Goal: Task Accomplishment & Management: Manage account settings

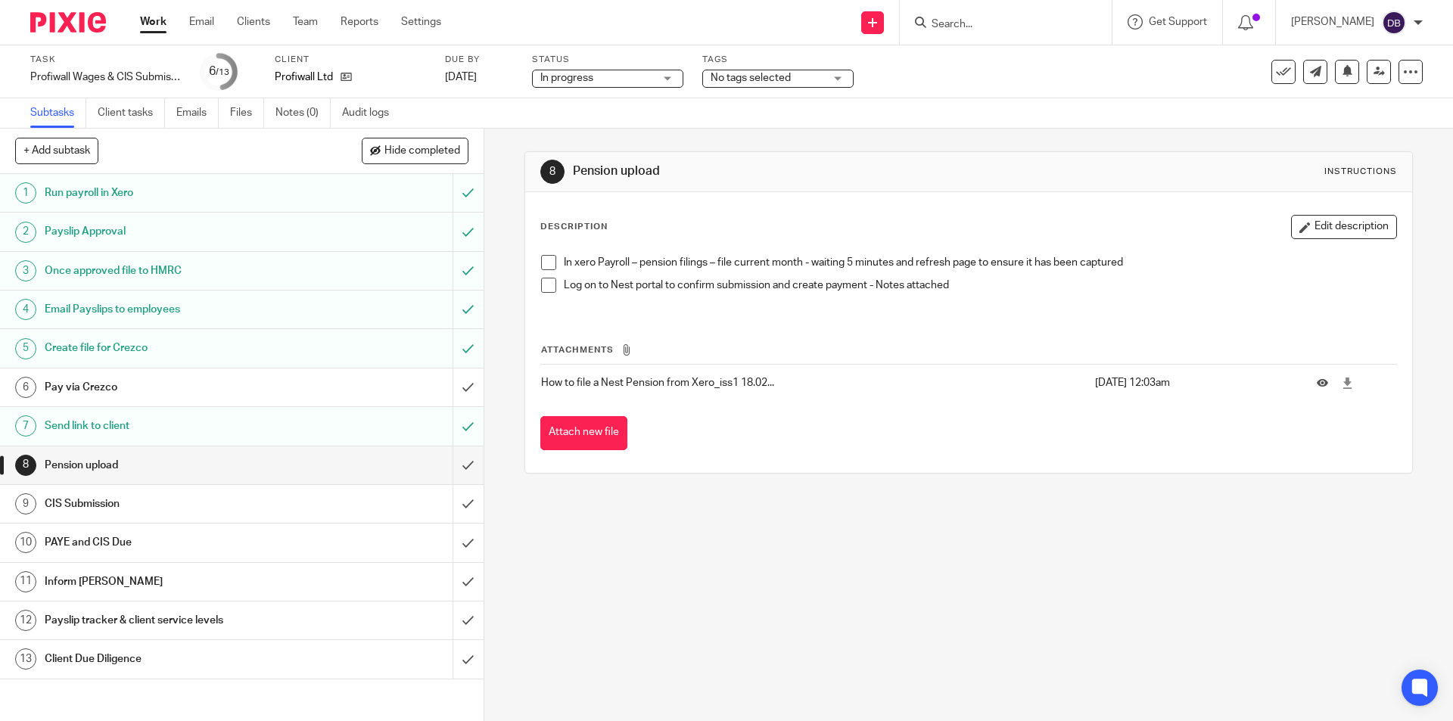
click at [182, 488] on link "9 CIS Submission" at bounding box center [226, 504] width 452 height 38
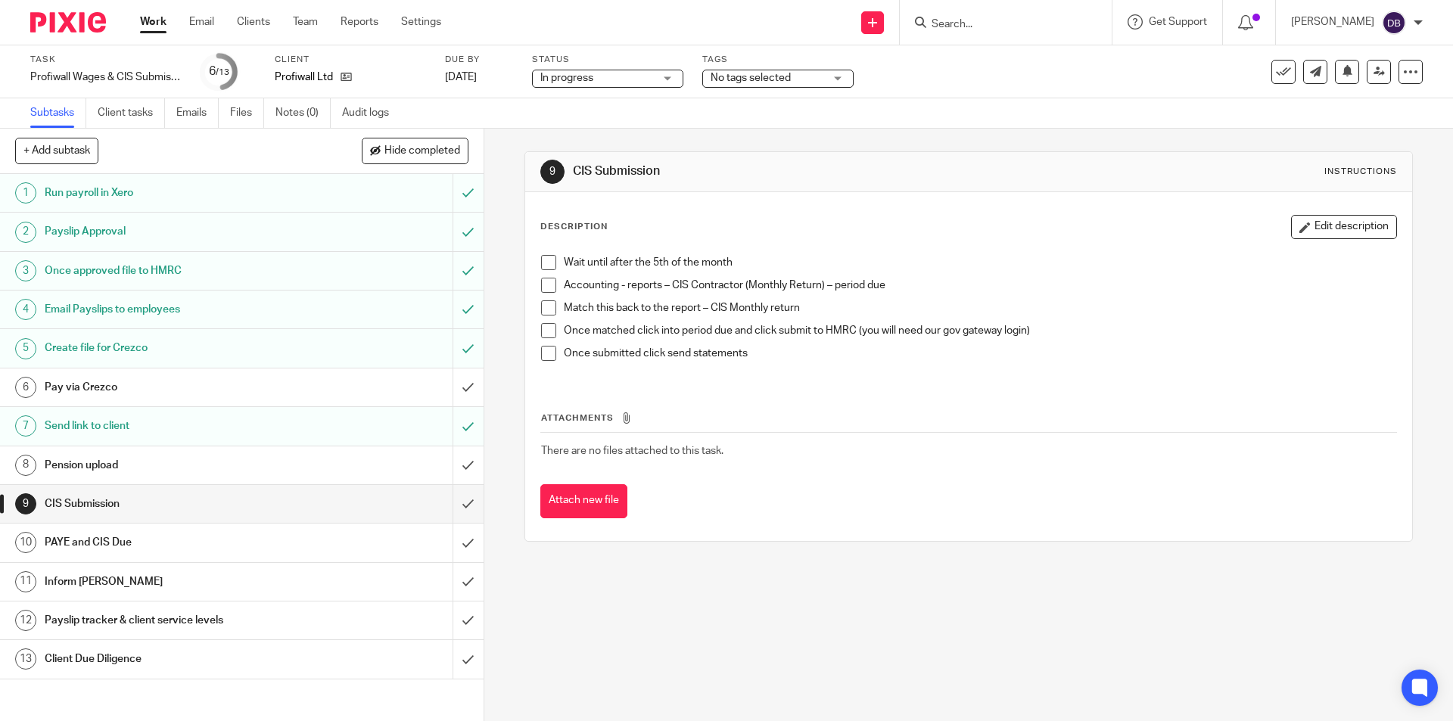
click at [176, 390] on h1 "Pay via Crezco" at bounding box center [176, 387] width 262 height 23
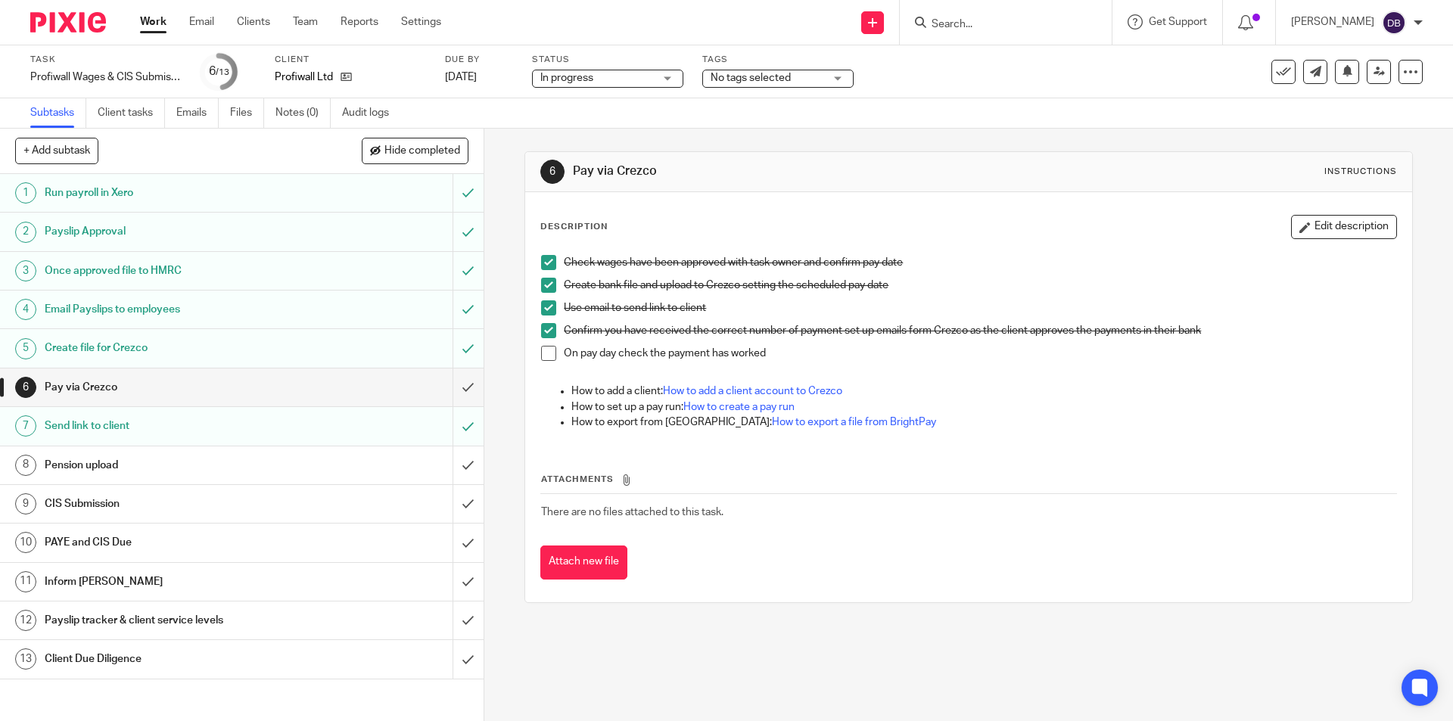
click at [142, 461] on h1 "Pension upload" at bounding box center [176, 465] width 262 height 23
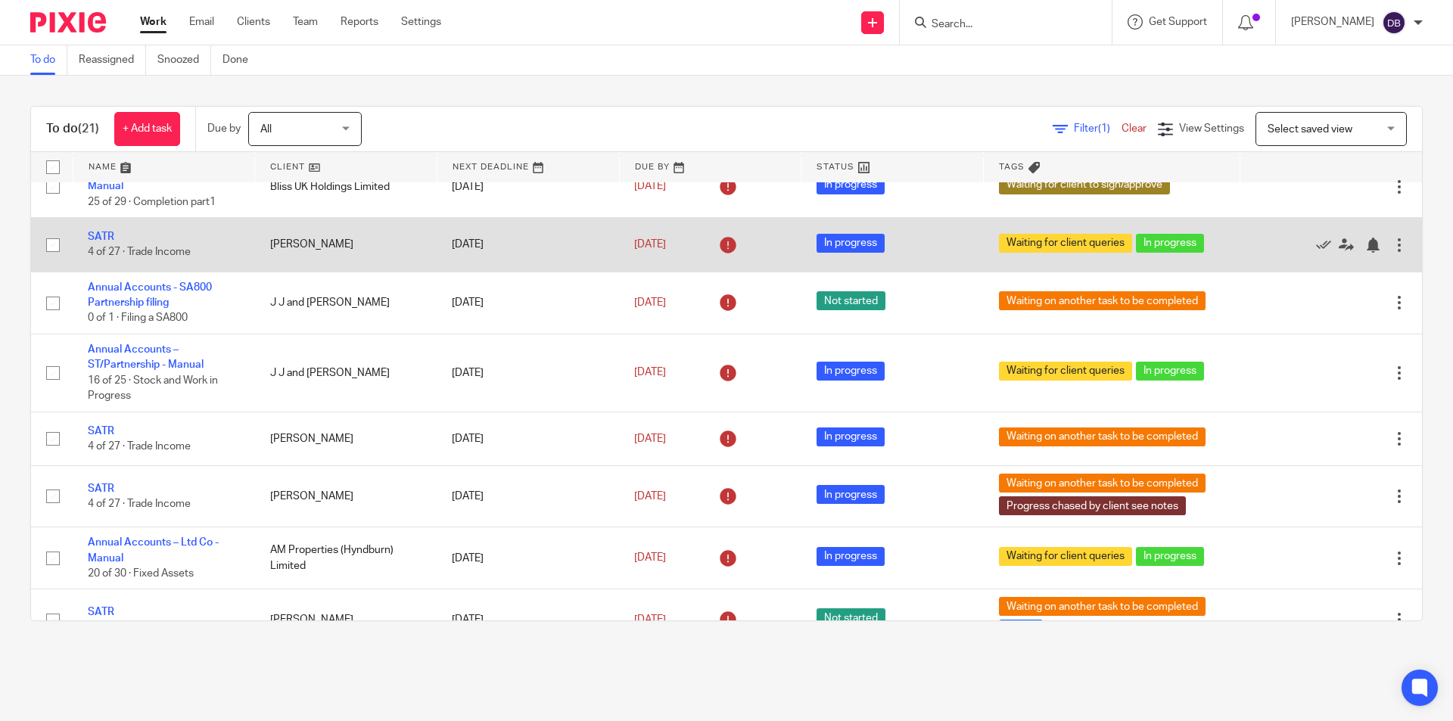
scroll to position [303, 0]
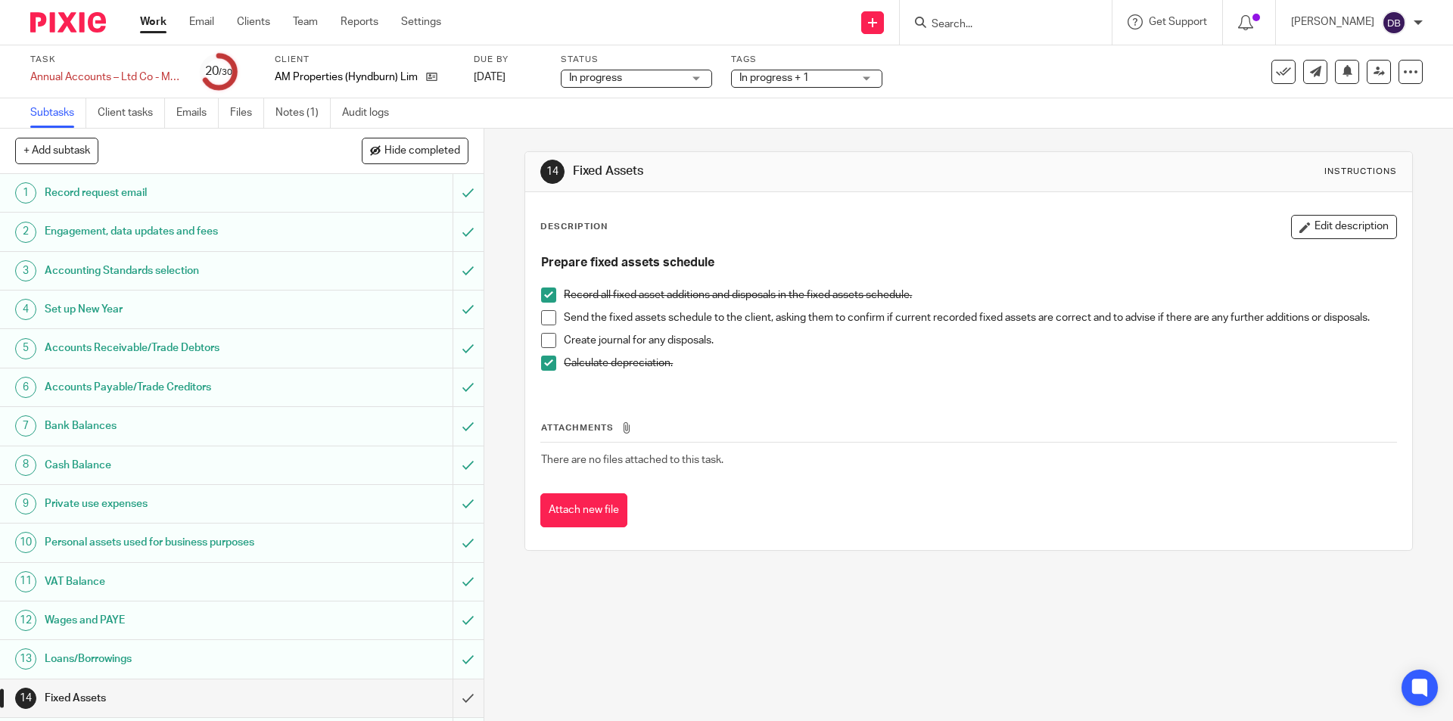
click at [546, 318] on span at bounding box center [548, 317] width 15 height 15
click at [456, 692] on input "submit" at bounding box center [241, 698] width 483 height 38
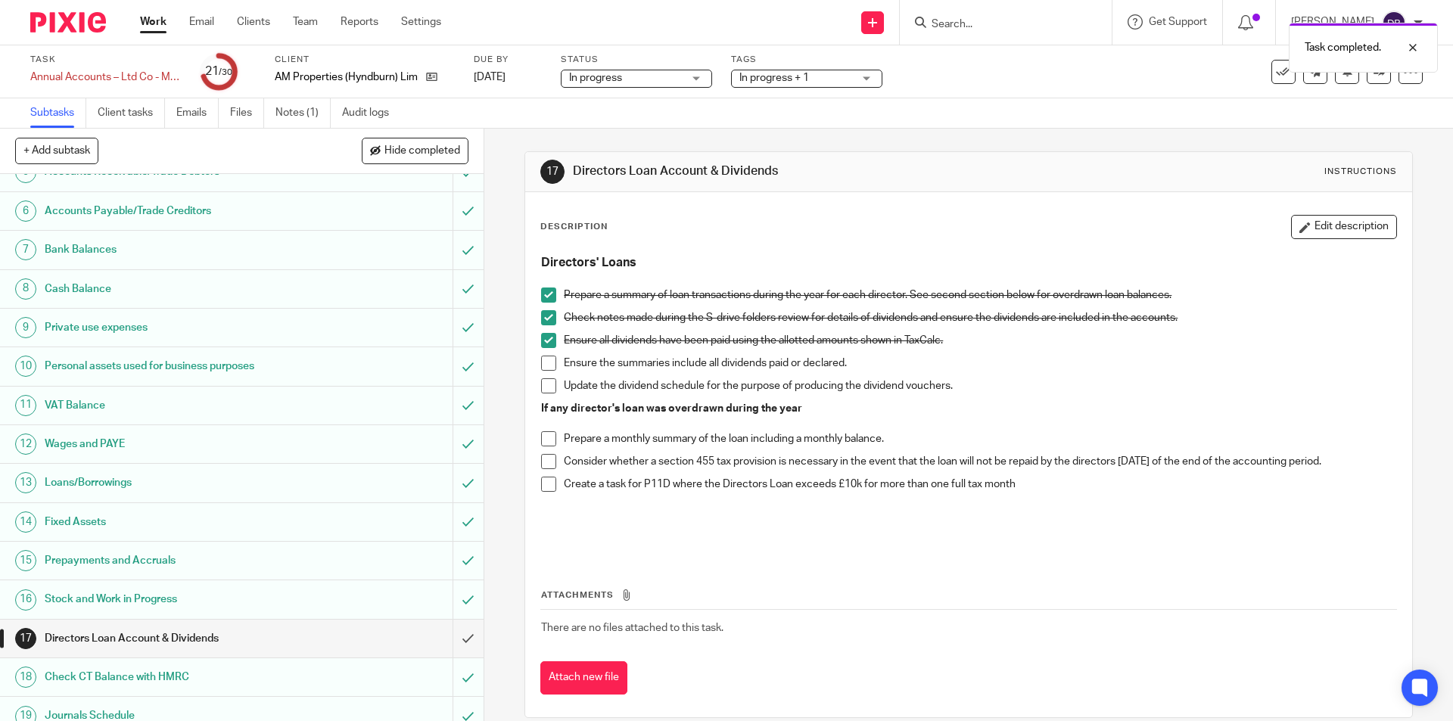
scroll to position [303, 0]
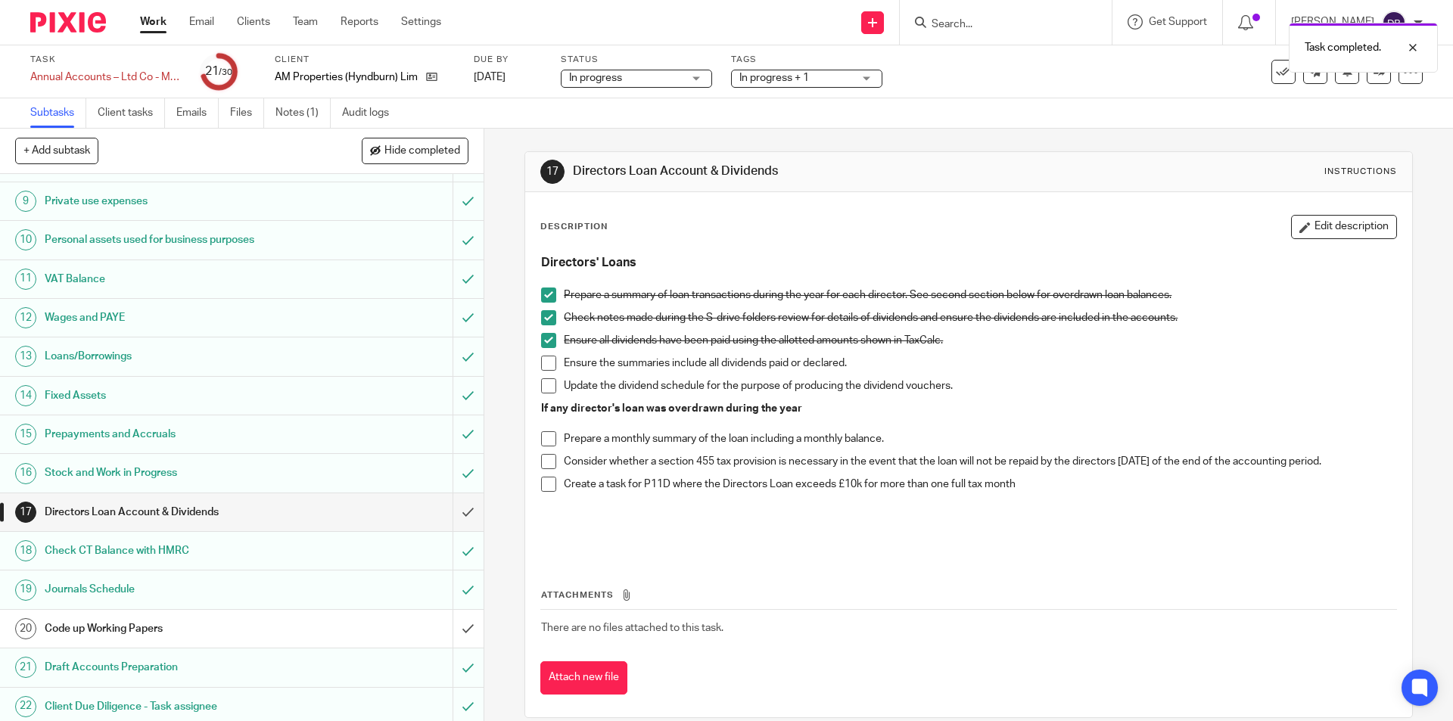
click at [344, 625] on div "Code up Working Papers" at bounding box center [241, 628] width 393 height 23
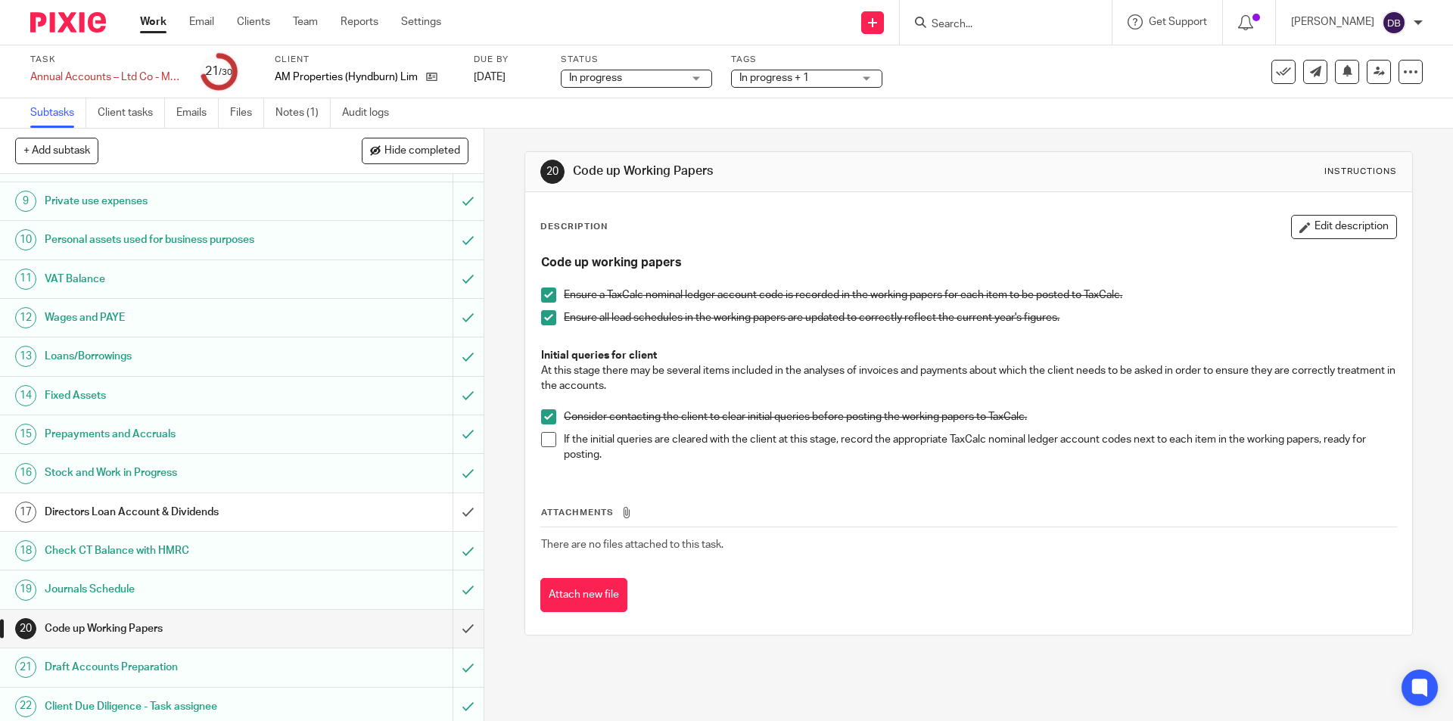
scroll to position [429, 0]
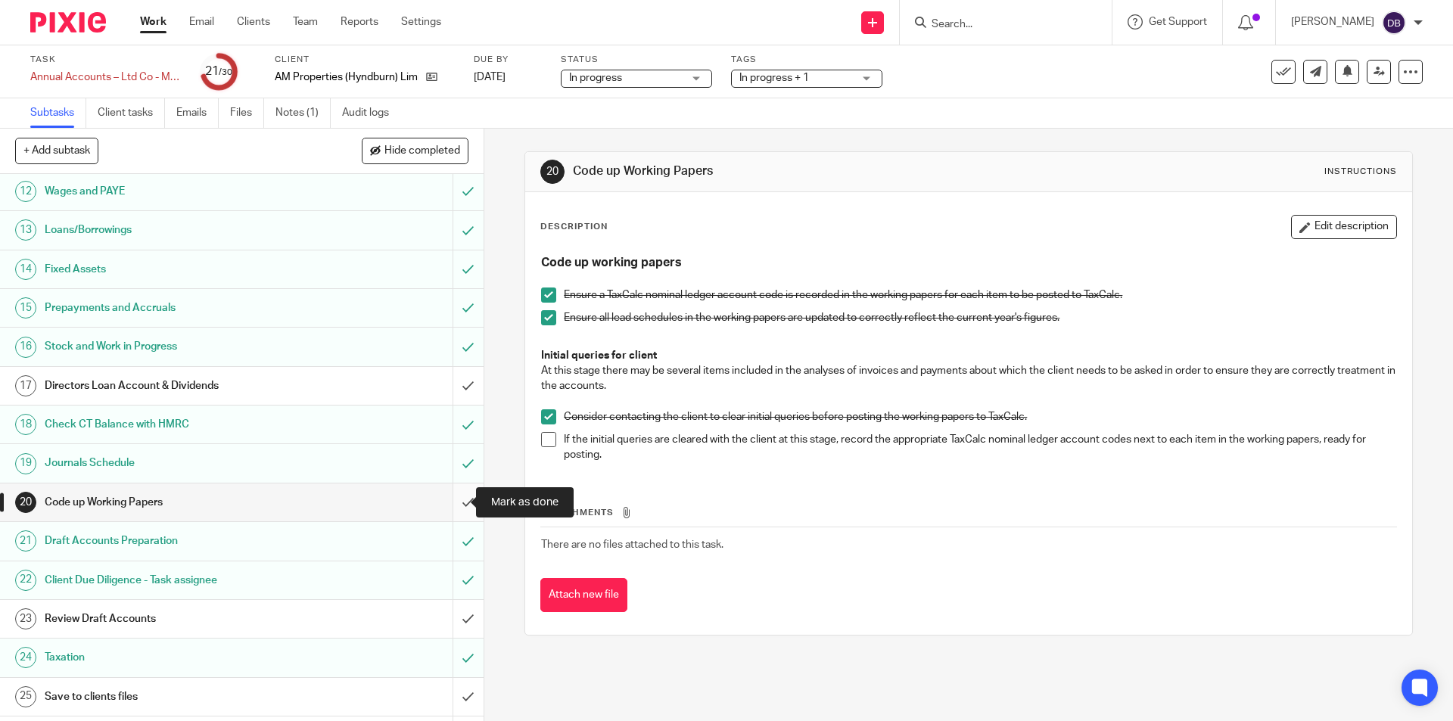
click at [448, 500] on input "submit" at bounding box center [241, 502] width 483 height 38
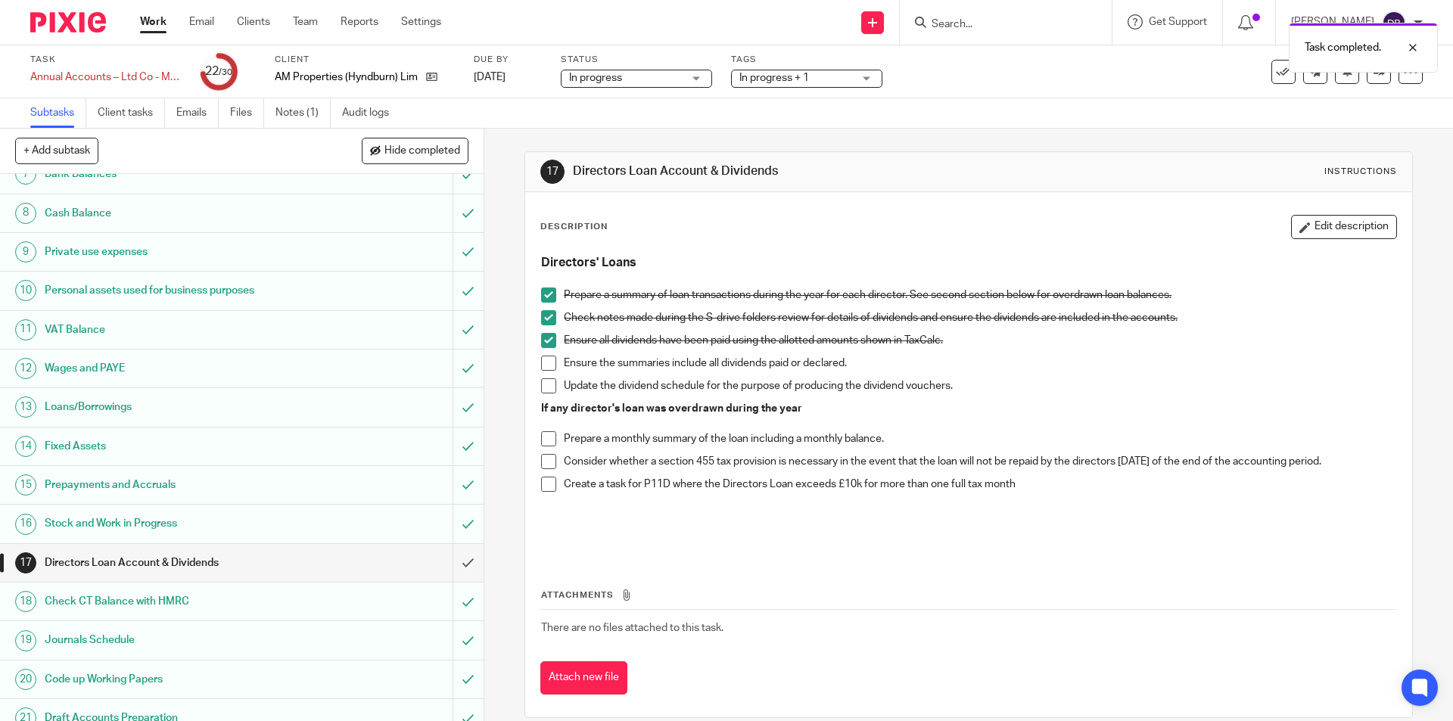
scroll to position [454, 0]
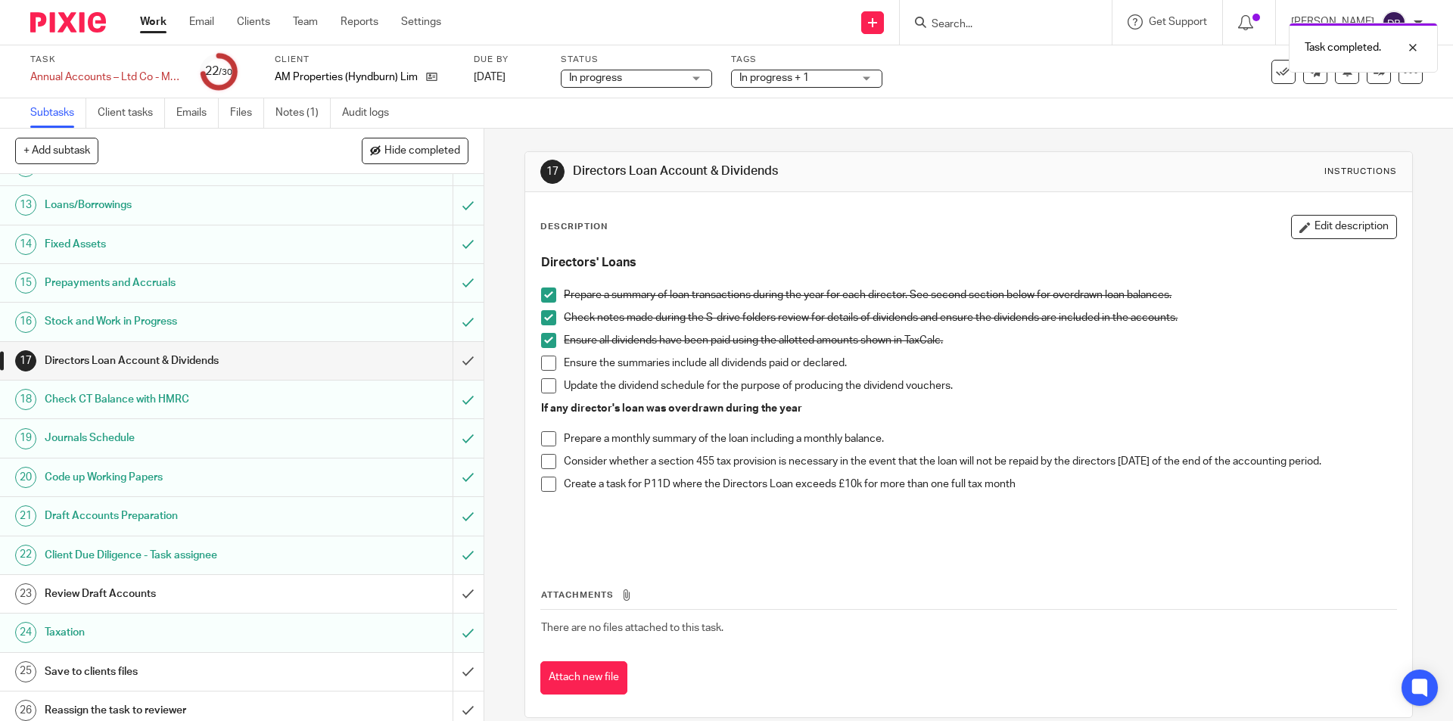
click at [356, 586] on div "Review Draft Accounts" at bounding box center [241, 594] width 393 height 23
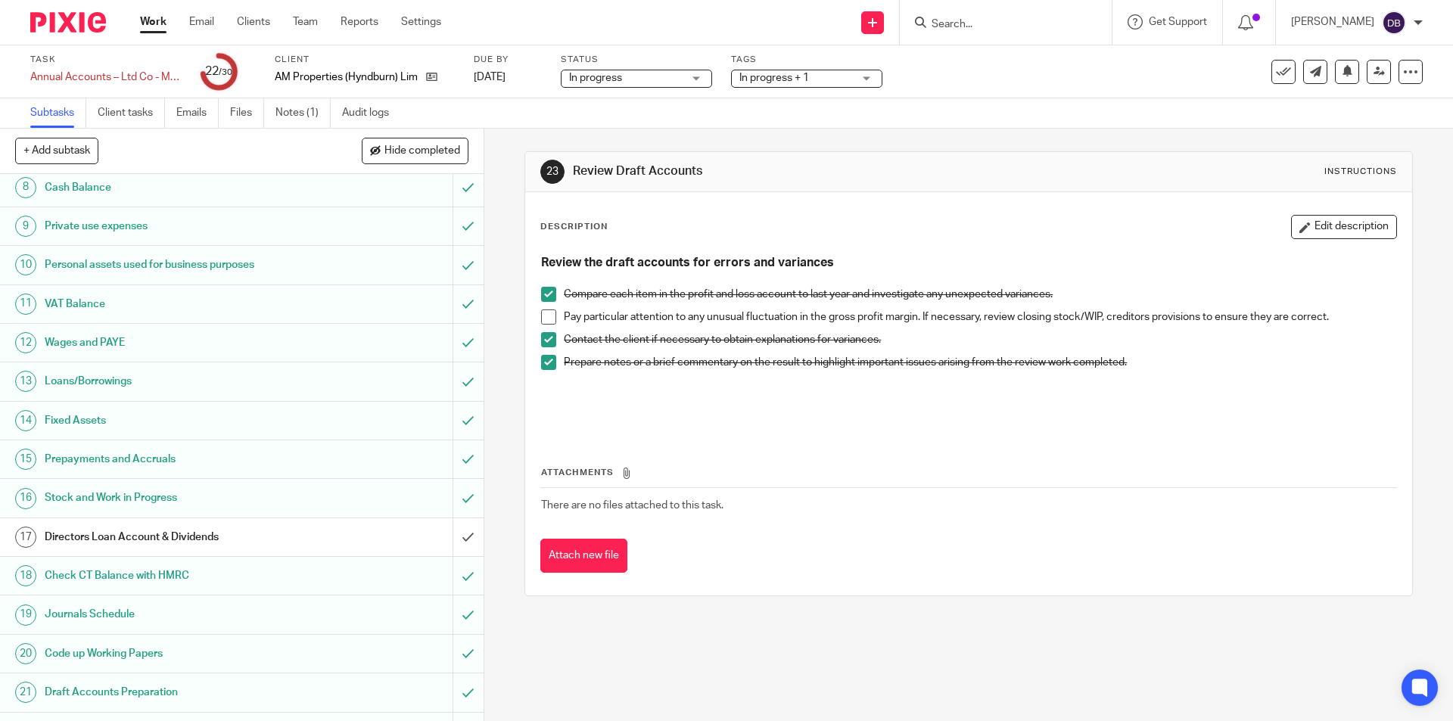
scroll to position [619, 0]
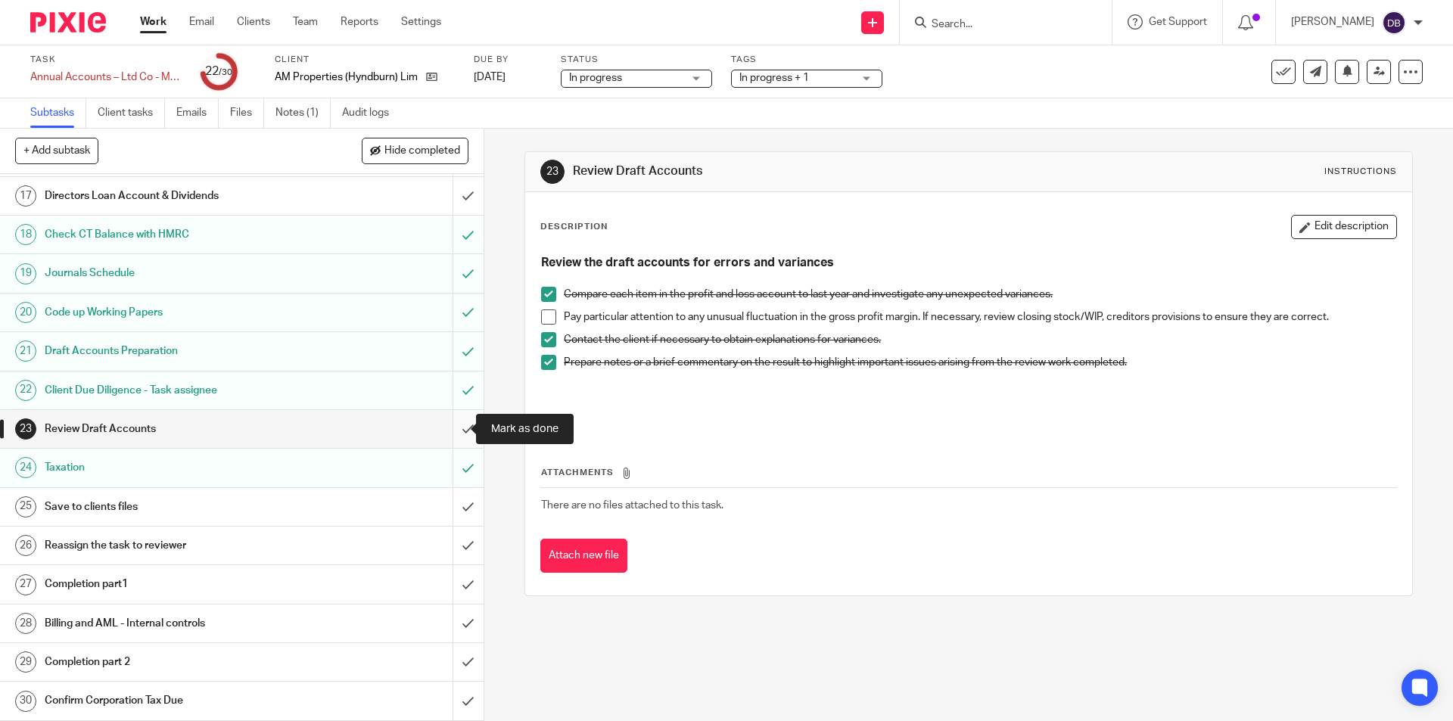
click at [451, 429] on input "submit" at bounding box center [241, 429] width 483 height 38
